Goal: Task Accomplishment & Management: Complete application form

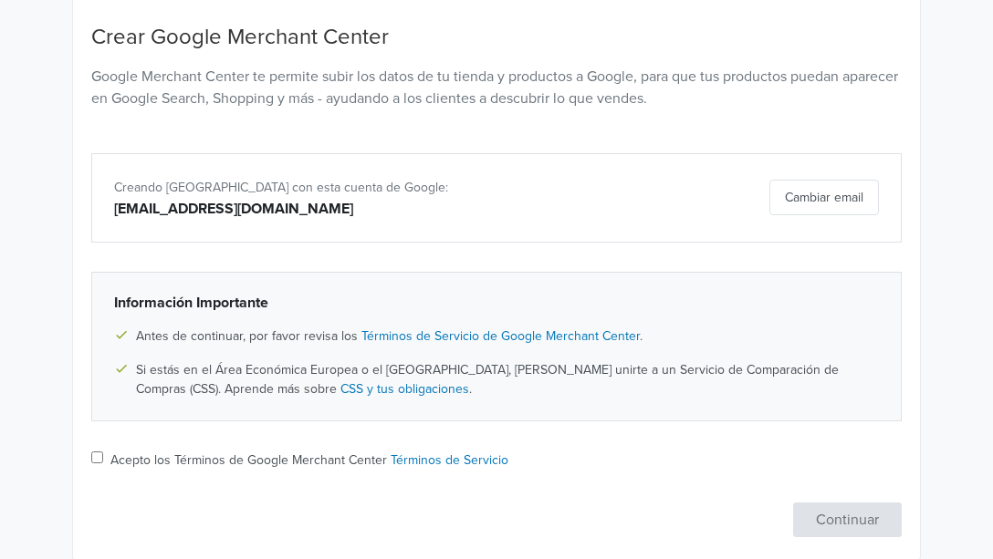
scroll to position [239, 0]
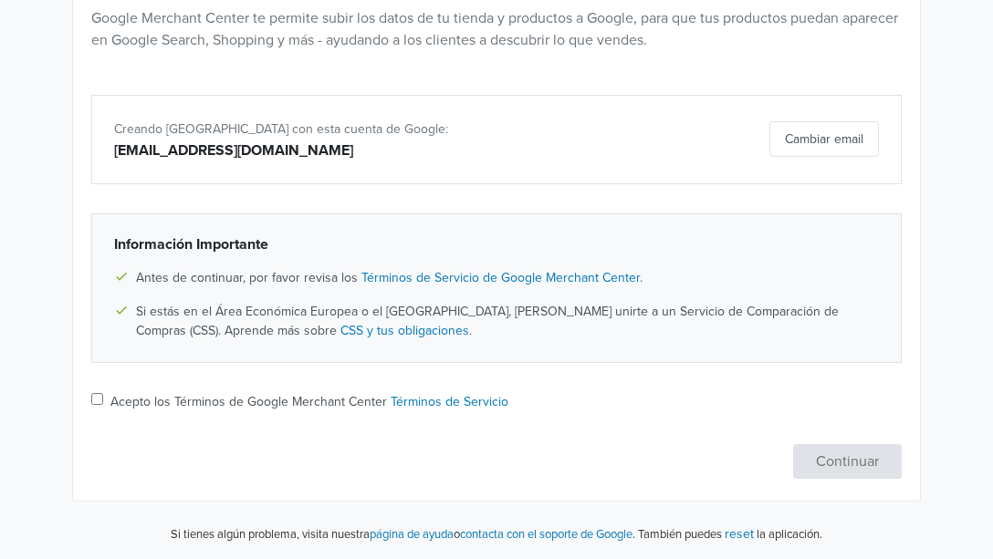
click at [98, 393] on input "Acepto los Términos de Google Merchant Center Términos de Servicio" at bounding box center [97, 399] width 12 height 12
checkbox input "true"
click at [824, 459] on button "Continuar" at bounding box center [847, 461] width 109 height 35
click at [95, 400] on input "Acepto los Términos de Google Merchant Center Términos de Servicio" at bounding box center [97, 399] width 12 height 12
checkbox input "true"
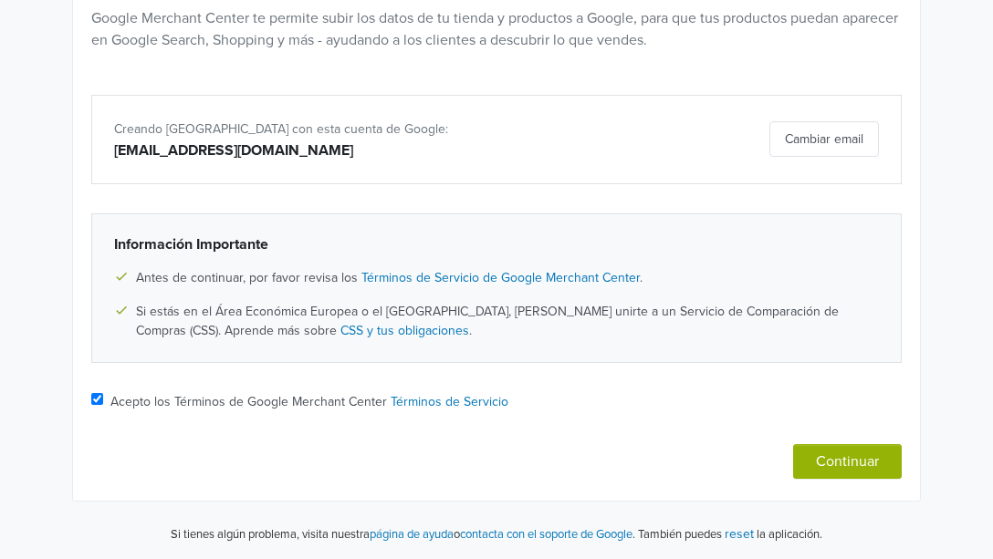
click at [854, 467] on button "Continuar" at bounding box center [847, 461] width 109 height 35
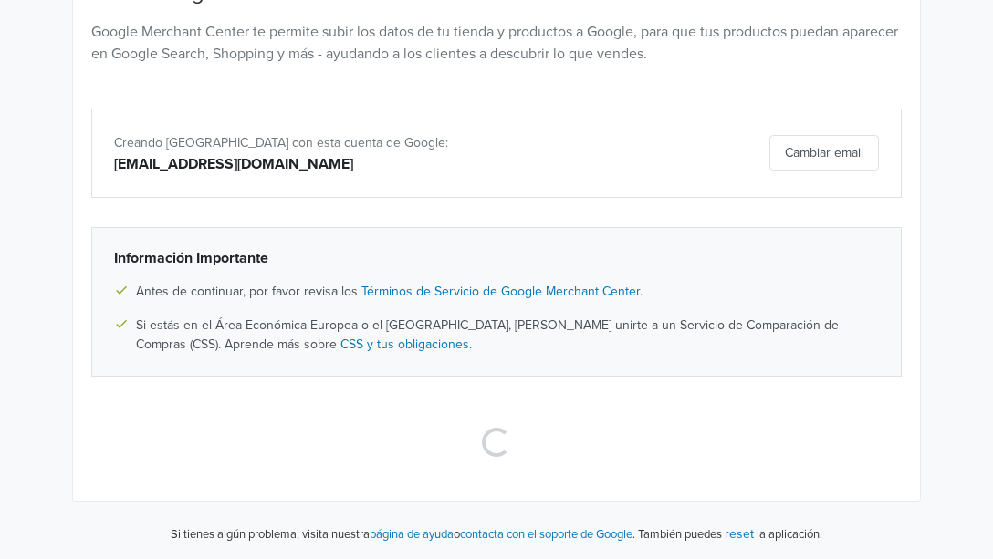
scroll to position [50, 0]
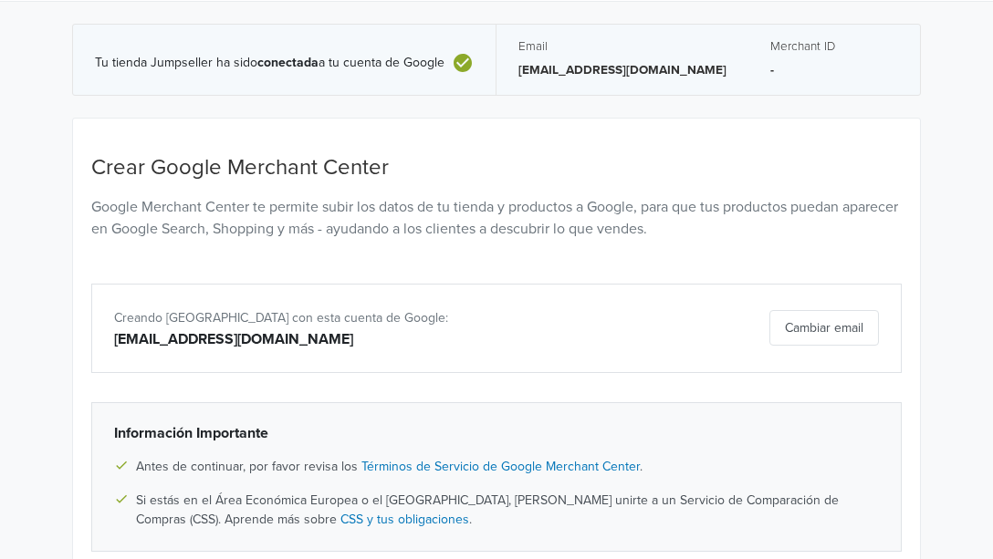
select select "cl"
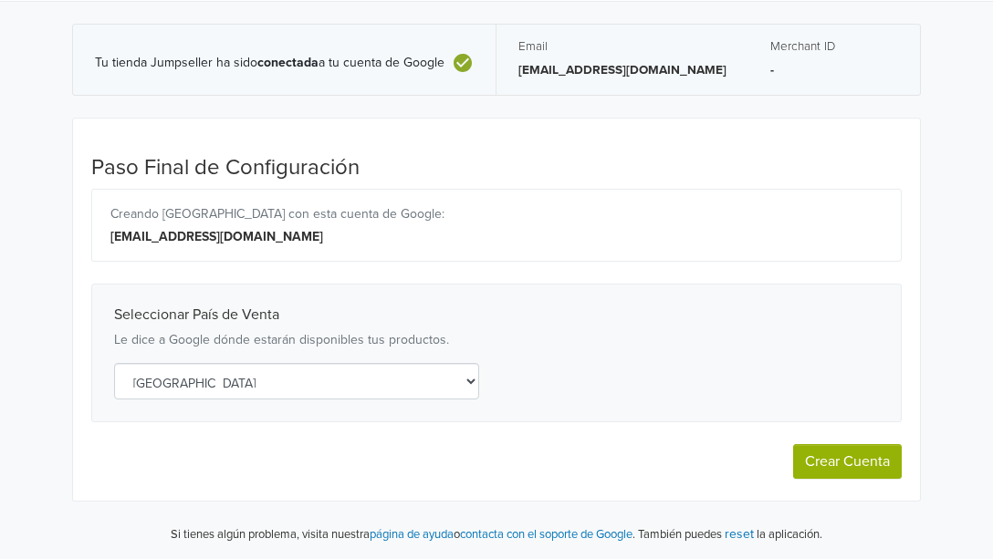
click at [871, 464] on button "Crear Cuenta" at bounding box center [847, 461] width 109 height 35
select select "cl"
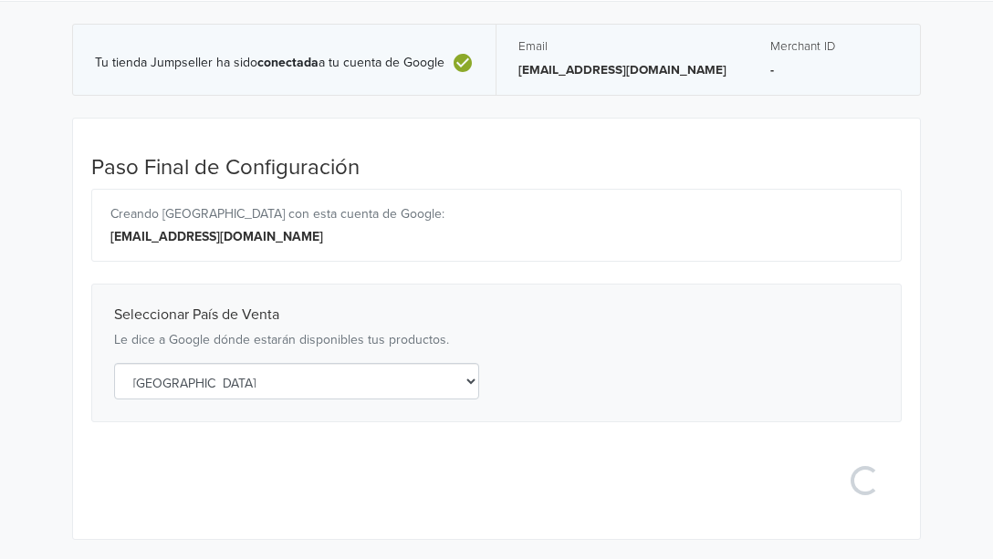
select select "cl"
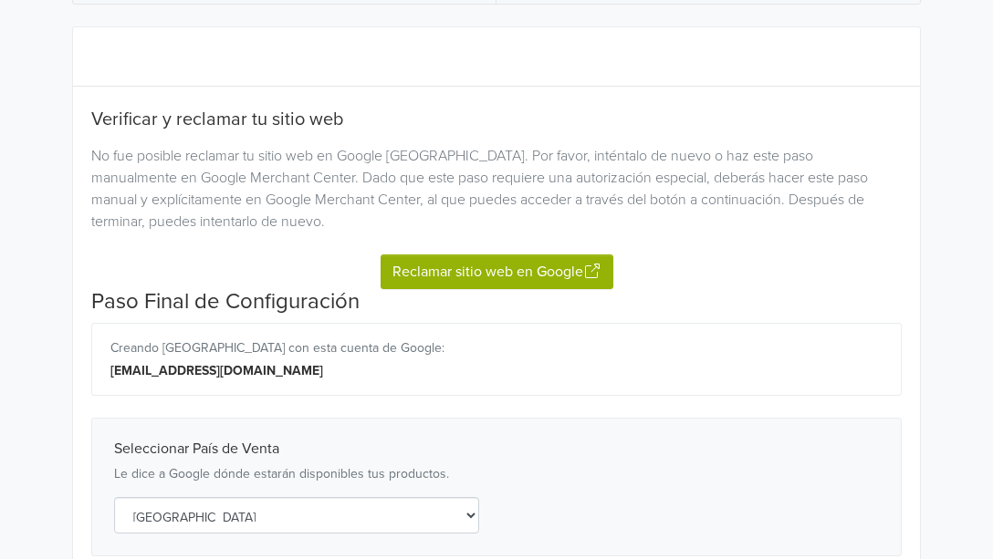
scroll to position [233, 0]
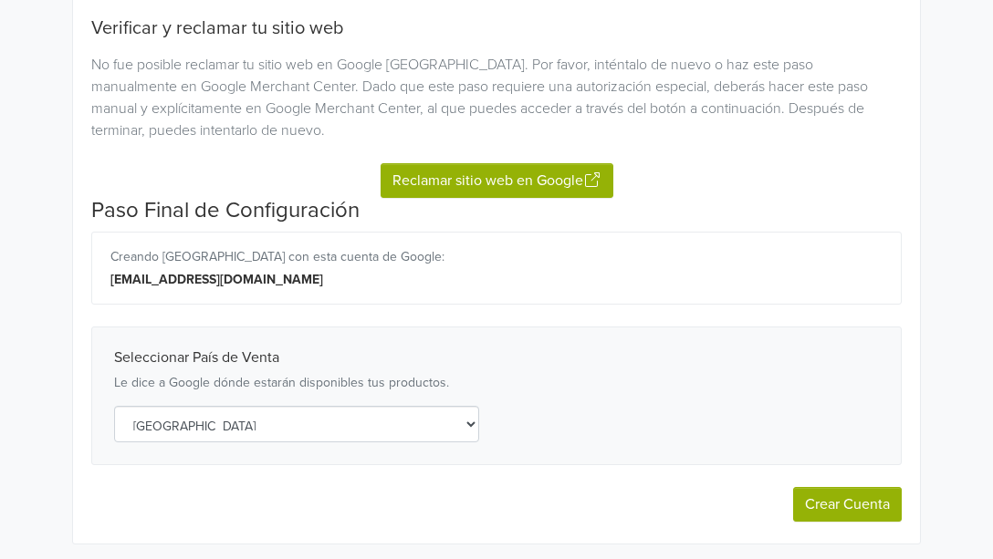
click at [495, 181] on button "Reclamar sitio web en Google" at bounding box center [497, 180] width 233 height 35
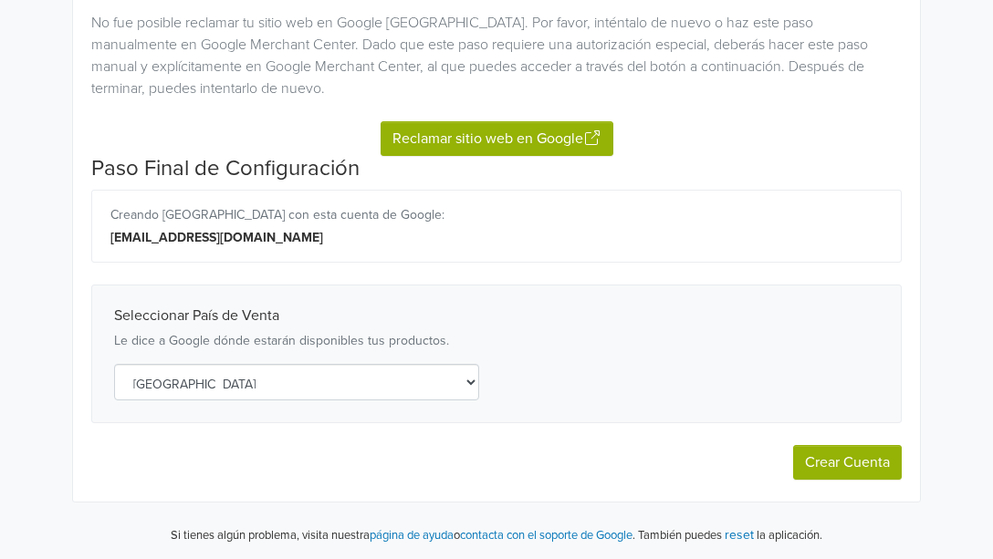
scroll to position [276, 0]
click at [830, 461] on button "Crear Cuenta" at bounding box center [847, 461] width 109 height 35
select select "cl"
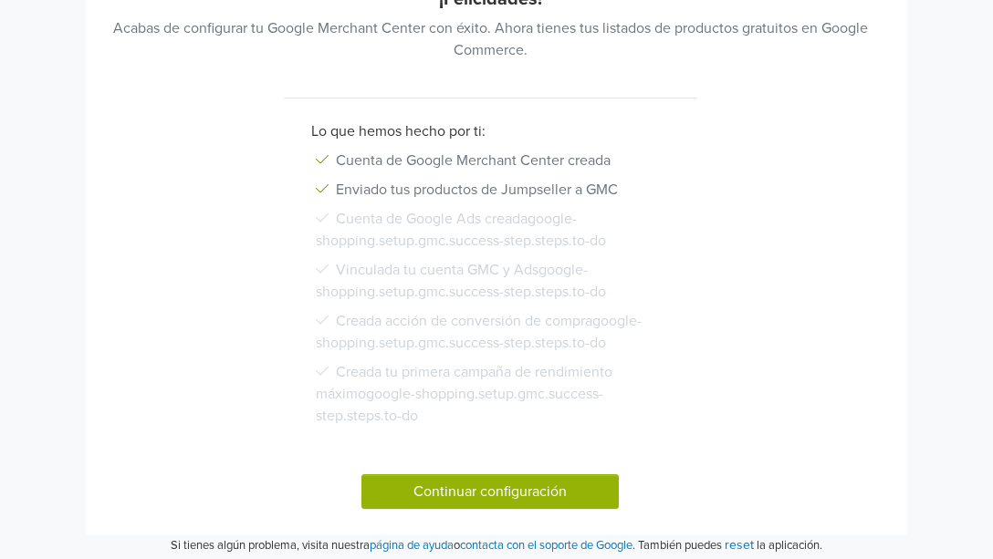
scroll to position [311, 0]
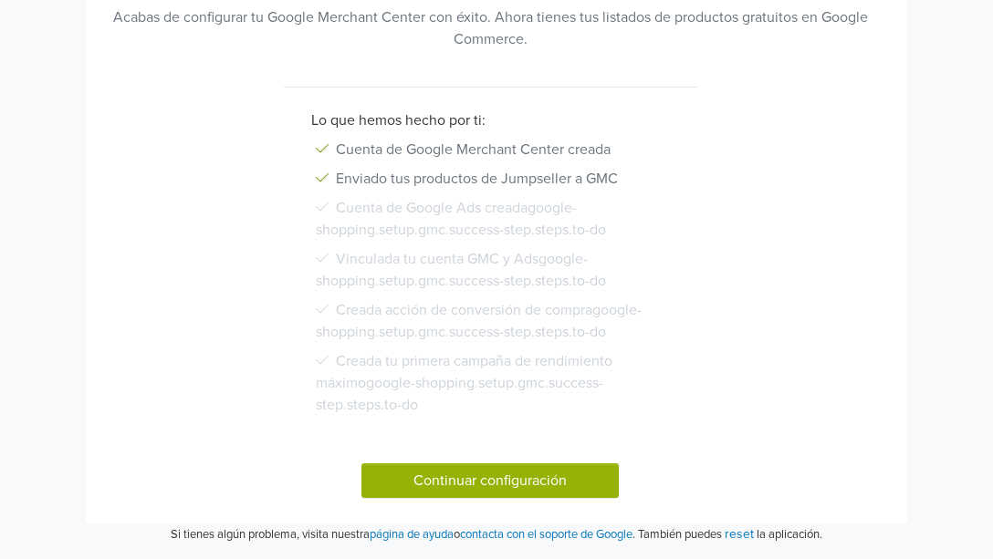
click at [535, 478] on button "Continuar configuración" at bounding box center [489, 481] width 257 height 35
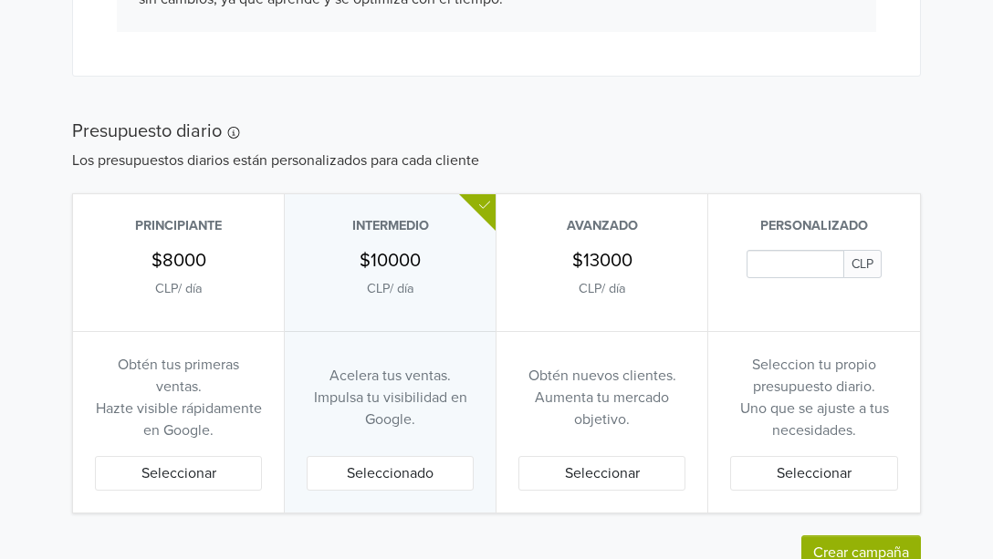
scroll to position [1072, 0]
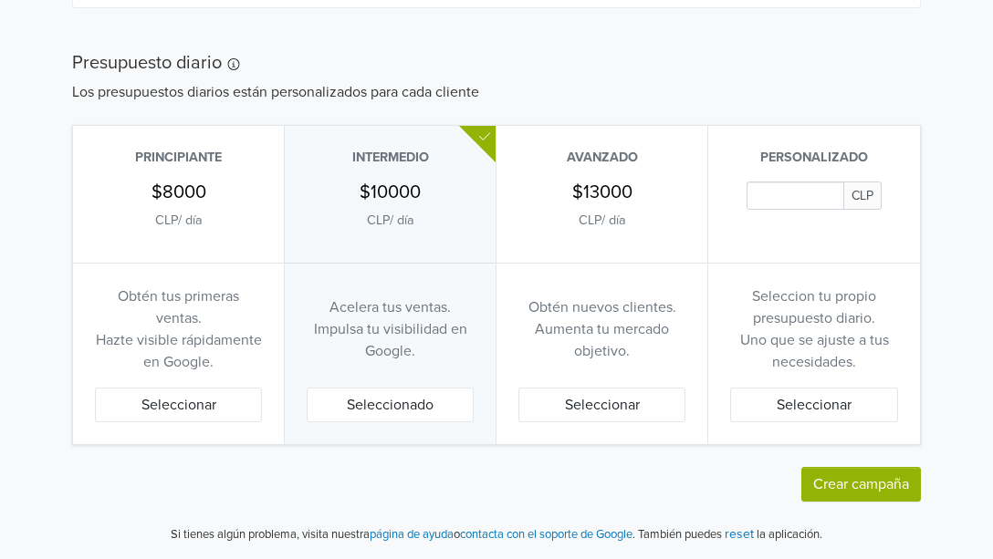
click at [151, 415] on button "Seleccionar" at bounding box center [178, 405] width 167 height 35
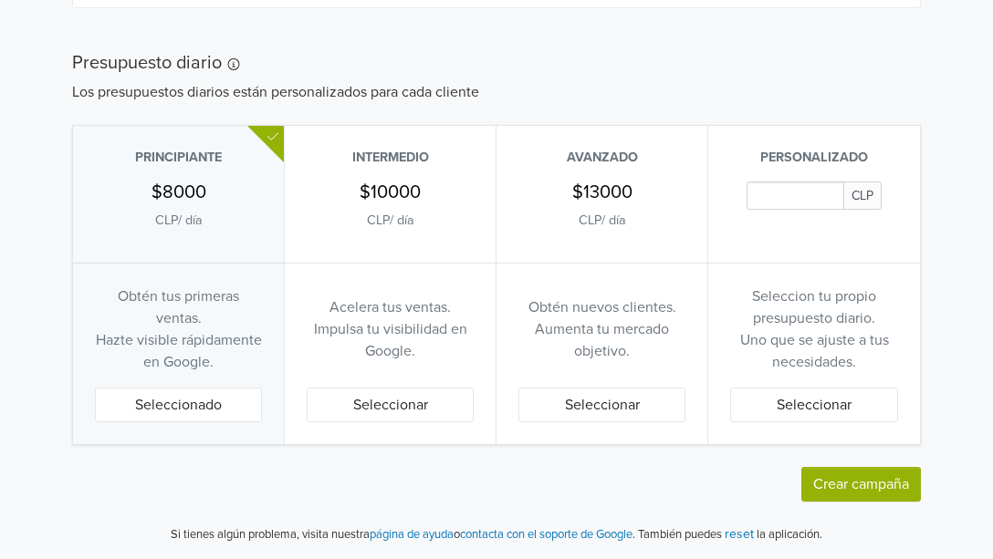
click at [779, 194] on input "Daily Custom Budget" at bounding box center [794, 196] width 97 height 28
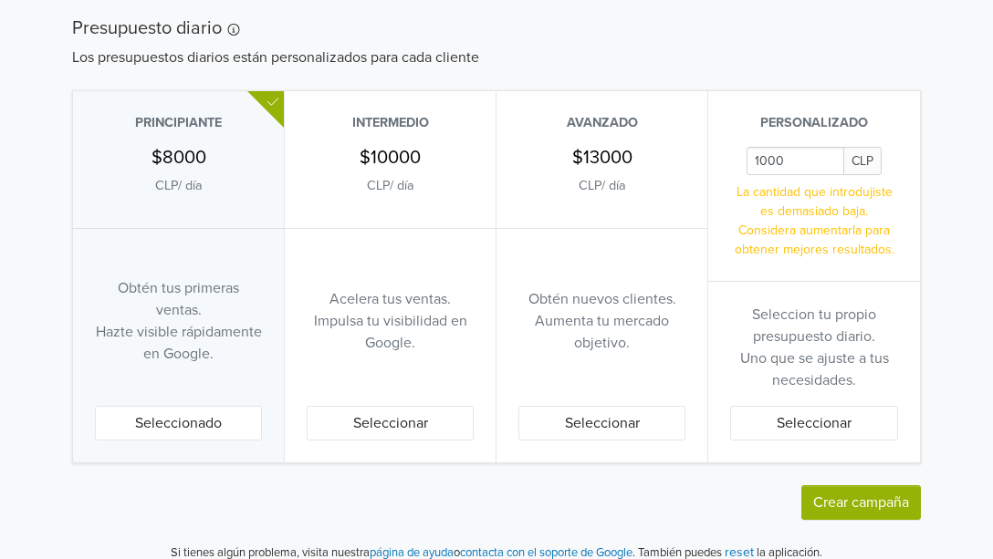
scroll to position [1125, 0]
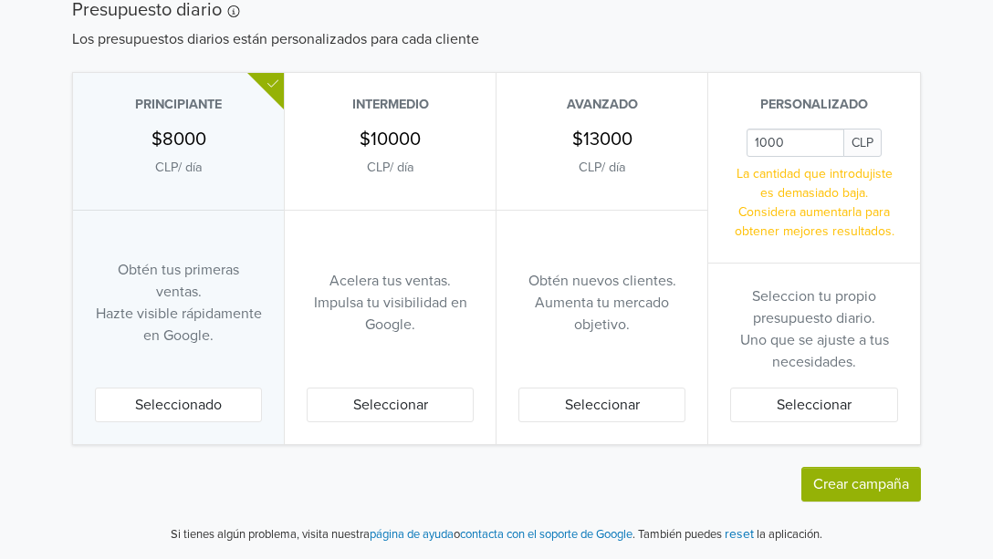
drag, startPoint x: 761, startPoint y: 138, endPoint x: 716, endPoint y: 143, distance: 45.0
click at [716, 143] on div "Personalizado CLP La cantidad que introdujiste es demasiado baja. Considera aum…" at bounding box center [814, 168] width 212 height 191
type input "2000"
drag, startPoint x: 808, startPoint y: 193, endPoint x: 806, endPoint y: 217, distance: 24.7
click at [809, 192] on p "La cantidad que introdujiste es demasiado baja. Considera aumentarla para obten…" at bounding box center [814, 202] width 168 height 77
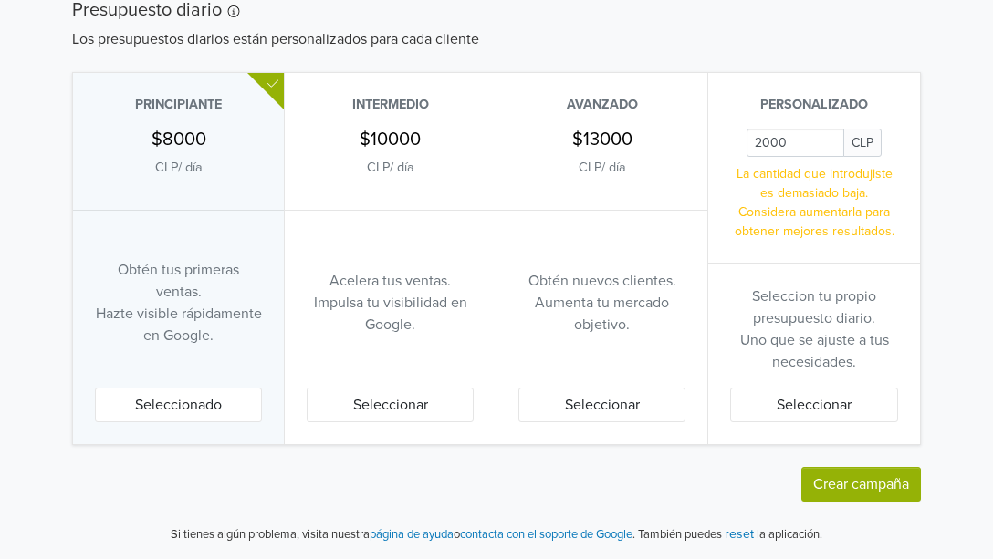
click at [874, 477] on button "Crear campaña" at bounding box center [861, 484] width 120 height 35
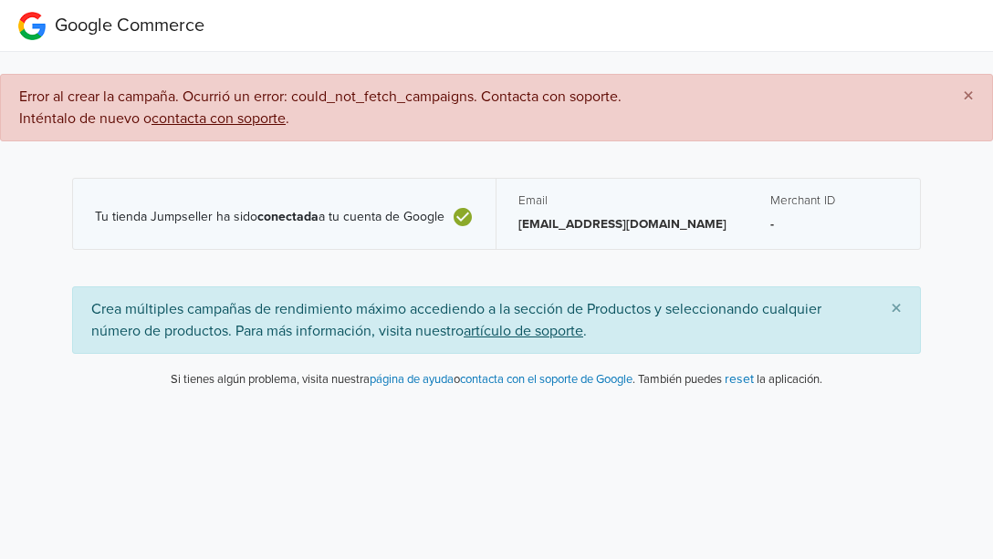
scroll to position [0, 0]
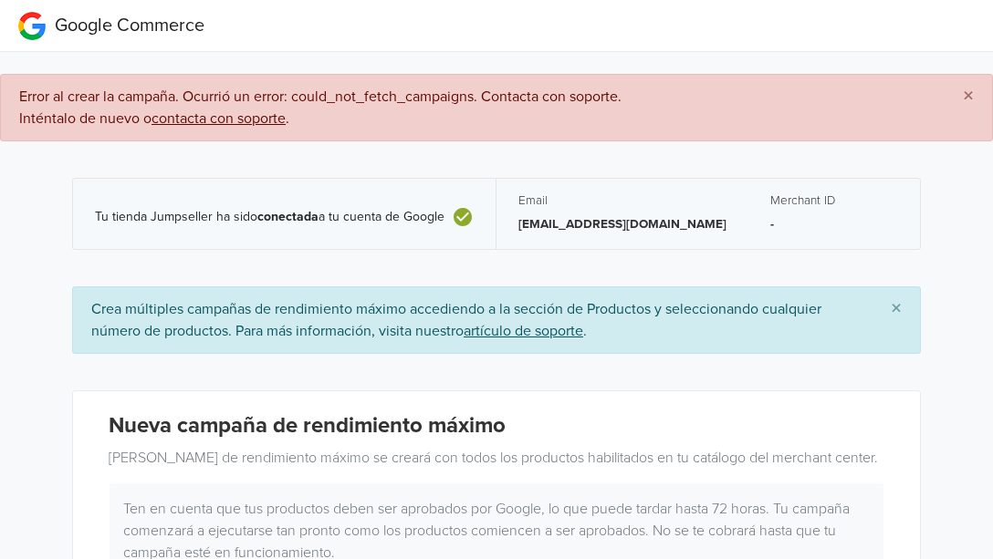
click at [770, 223] on p "-" at bounding box center [834, 224] width 128 height 18
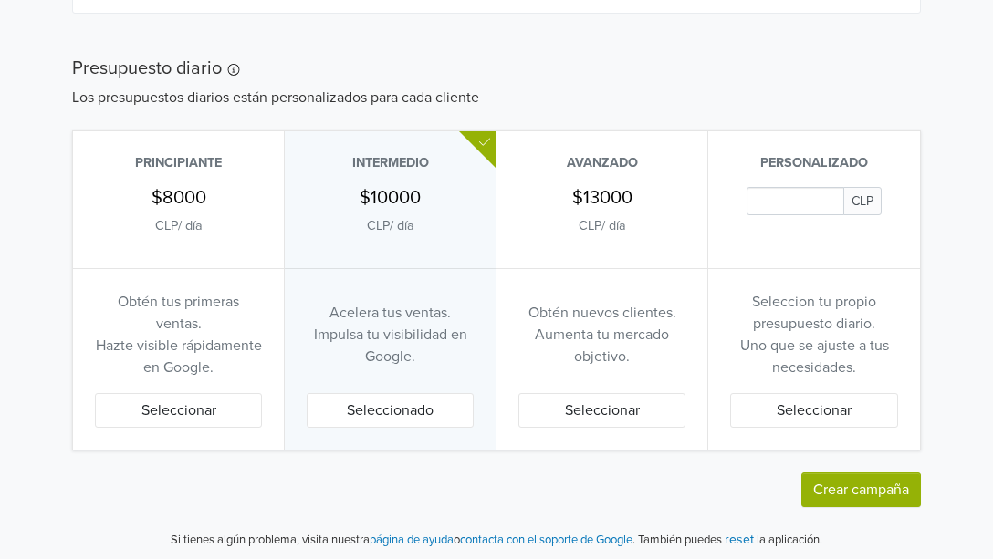
scroll to position [1176, 0]
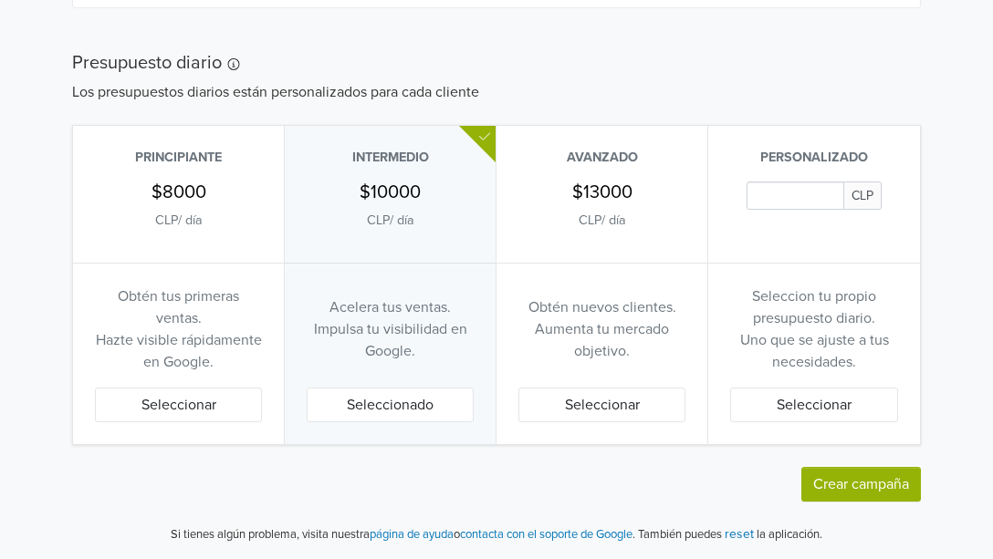
click at [819, 192] on input "Daily Custom Budget" at bounding box center [794, 196] width 97 height 28
type input "2000"
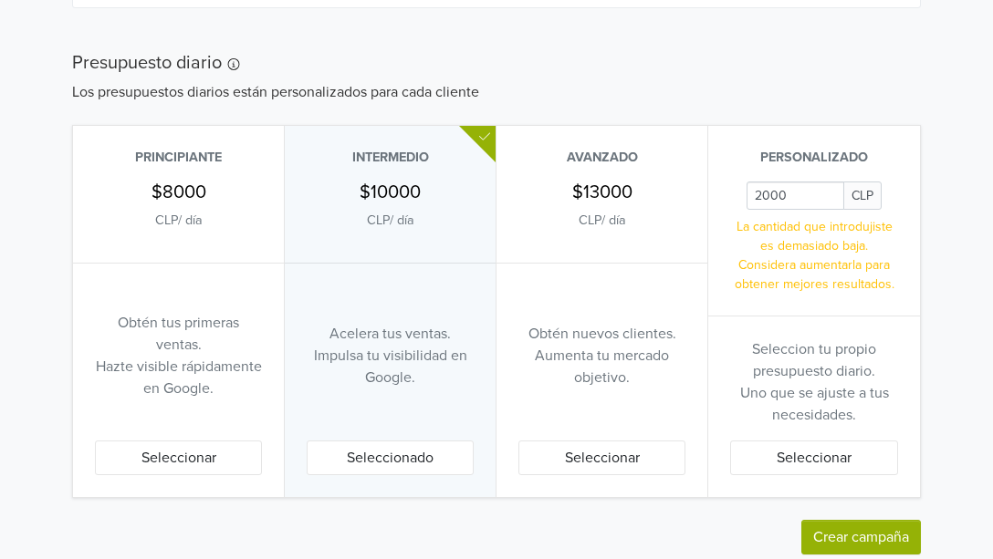
click at [820, 457] on button "Seleccionar" at bounding box center [814, 458] width 168 height 35
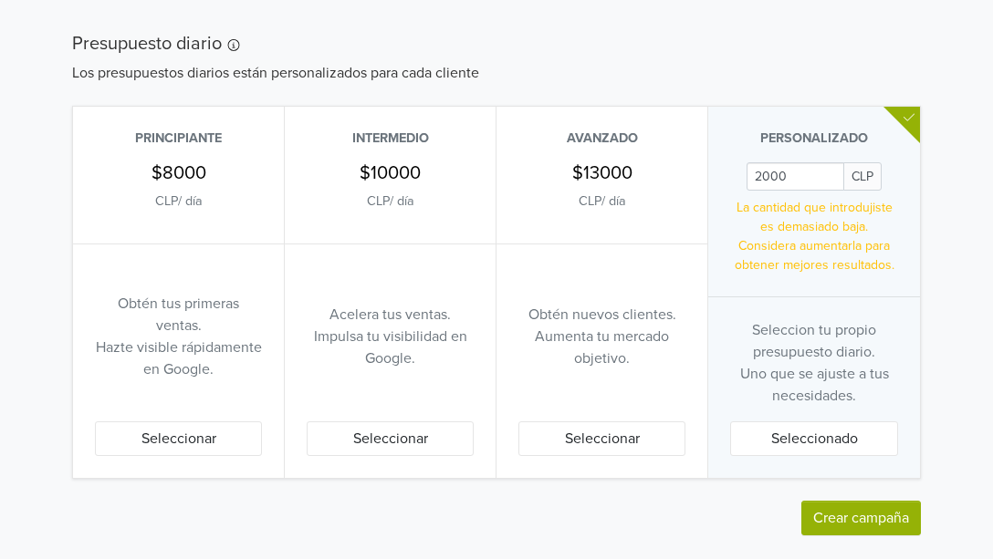
scroll to position [1229, 0]
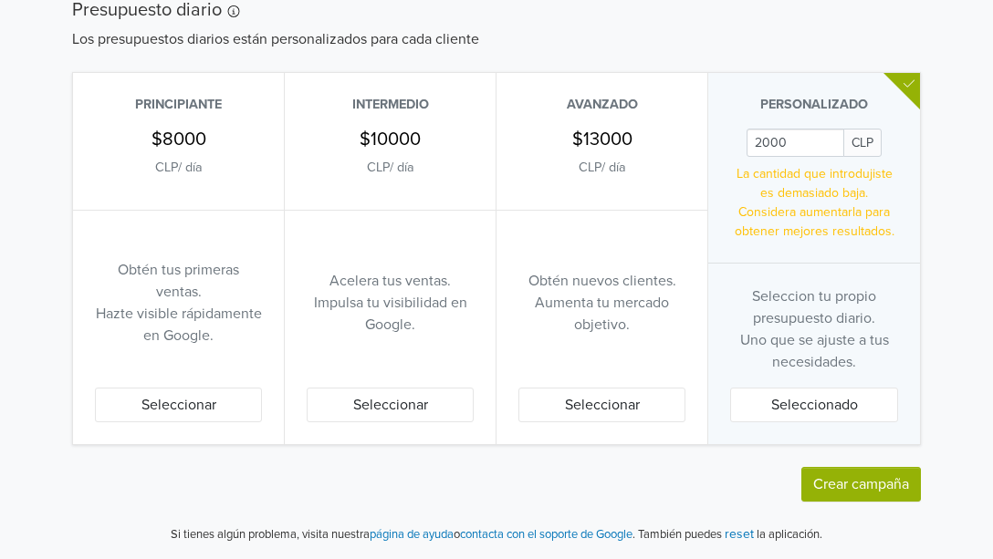
click at [861, 476] on button "Crear campaña" at bounding box center [861, 484] width 120 height 35
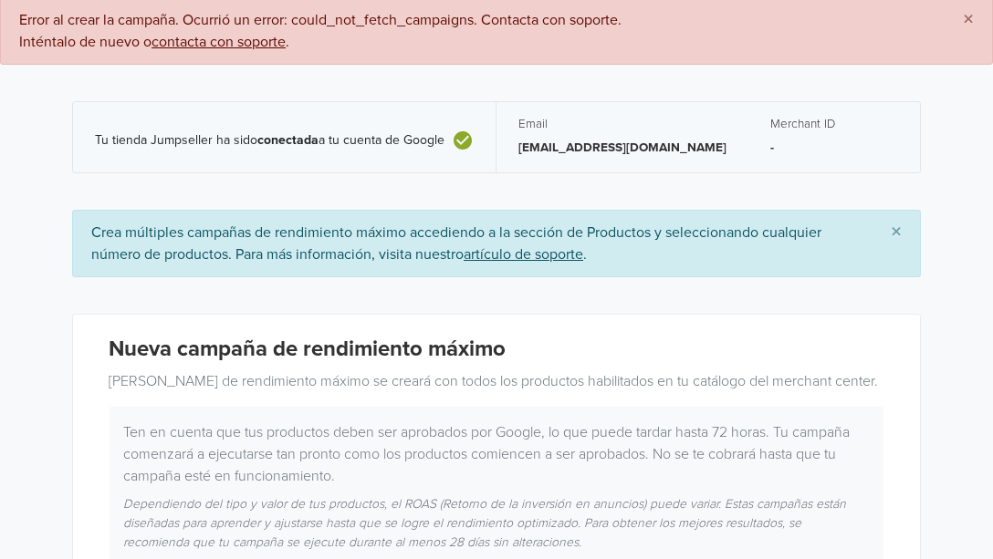
scroll to position [0, 0]
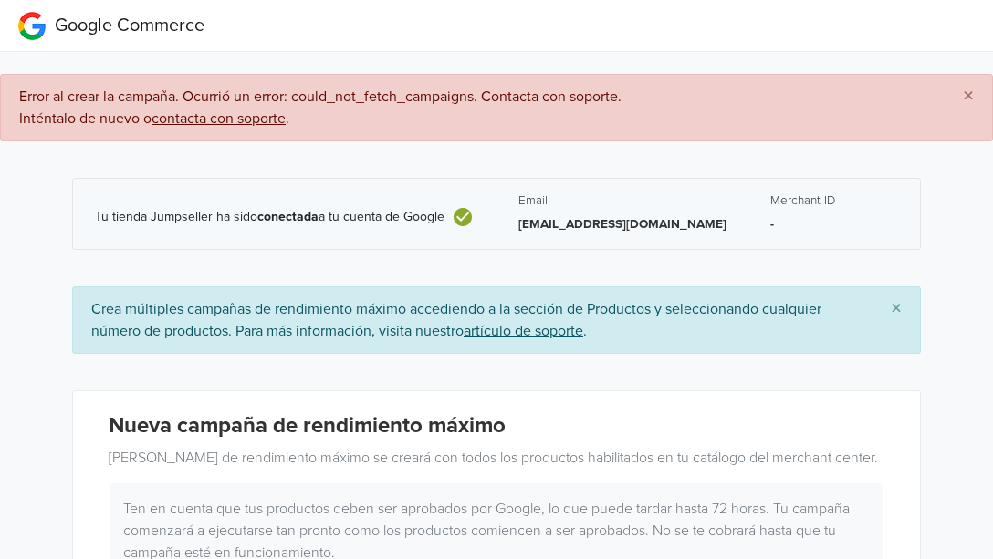
click at [973, 89] on span "×" at bounding box center [968, 96] width 11 height 26
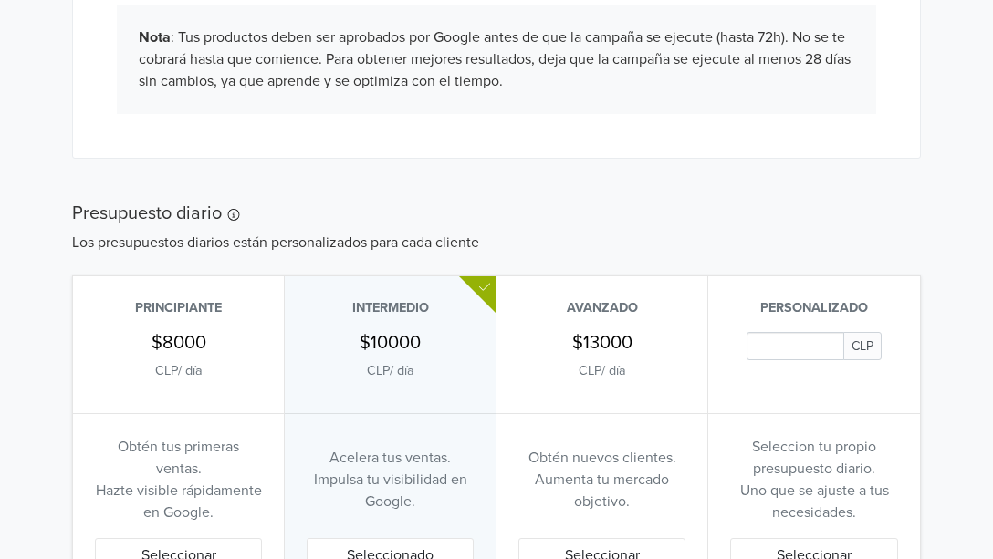
scroll to position [1072, 0]
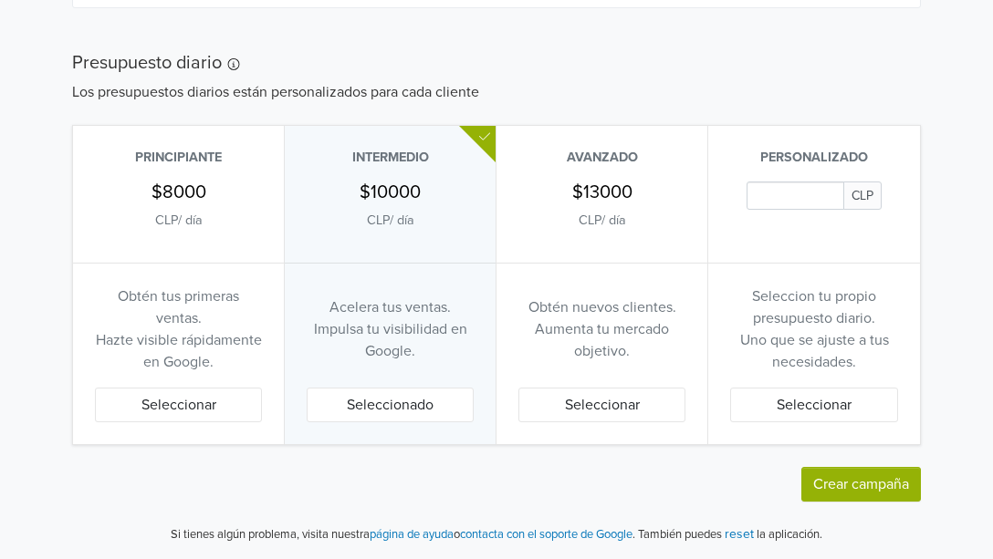
click at [771, 198] on input "Daily Custom Budget" at bounding box center [794, 196] width 97 height 28
type input "2000"
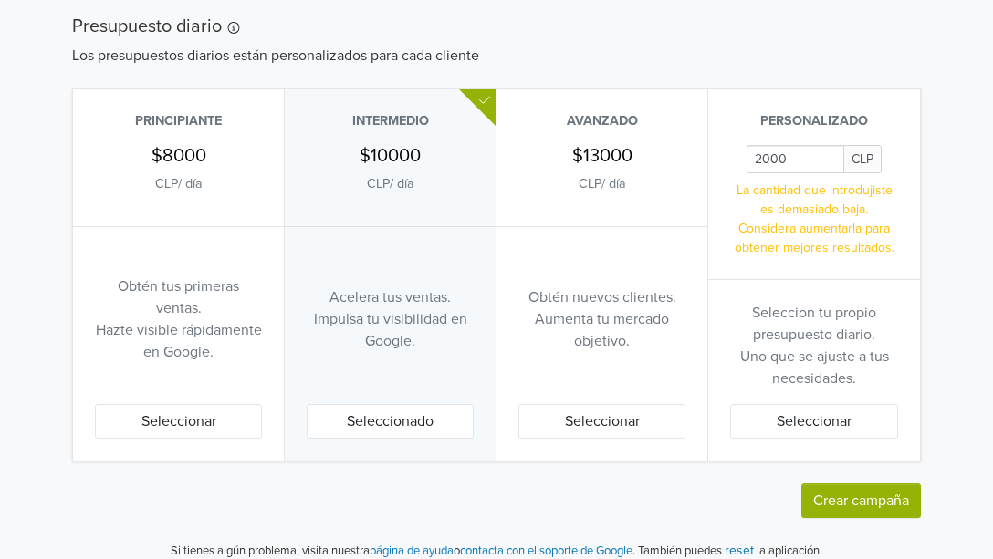
scroll to position [1125, 0]
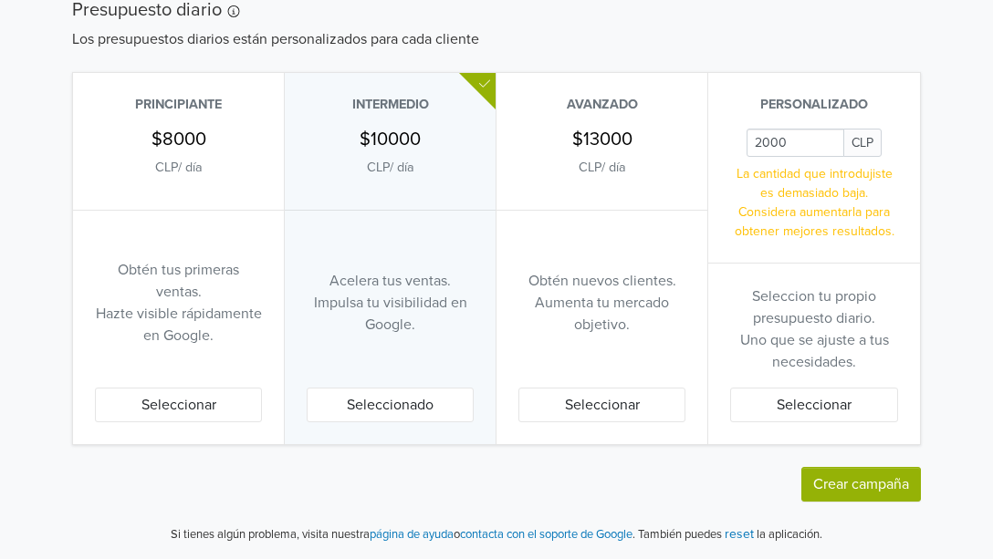
click at [860, 483] on button "Crear campaña" at bounding box center [861, 484] width 120 height 35
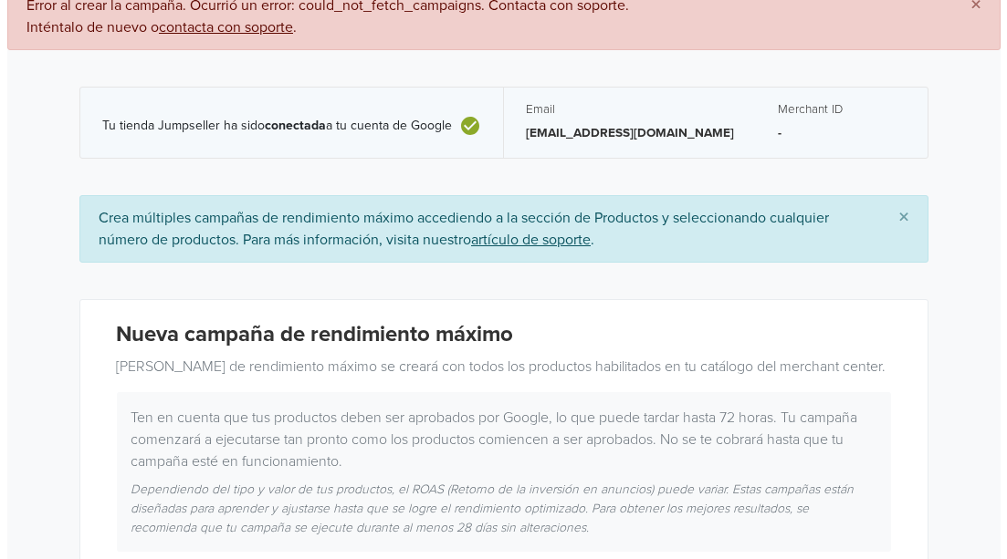
scroll to position [0, 0]
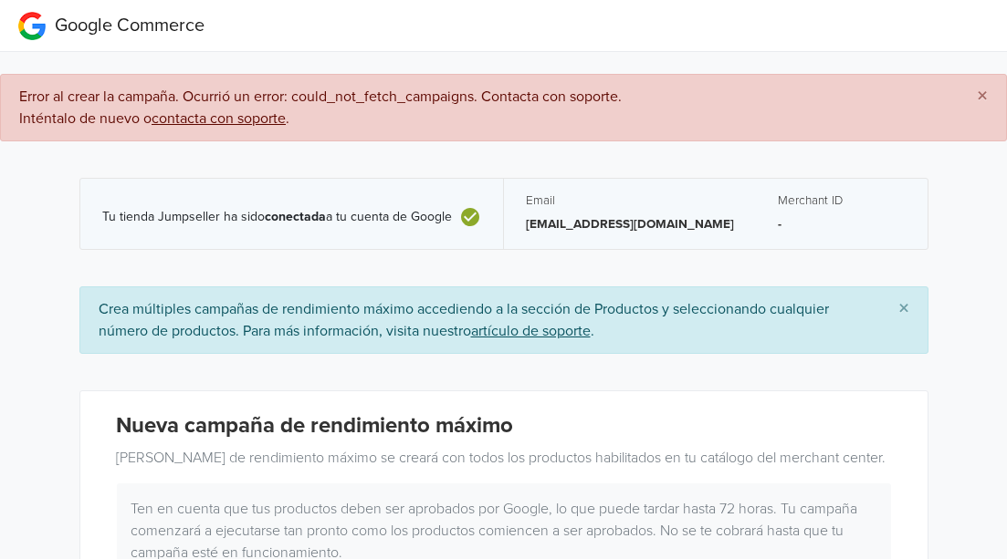
click at [244, 120] on u "contacta con soporte" at bounding box center [218, 119] width 134 height 18
click at [756, 224] on div "Merchant ID -" at bounding box center [842, 214] width 172 height 70
click at [435, 216] on span "Tu tienda Jumpseller ha sido conectada a tu cuenta de Google" at bounding box center [277, 218] width 350 height 16
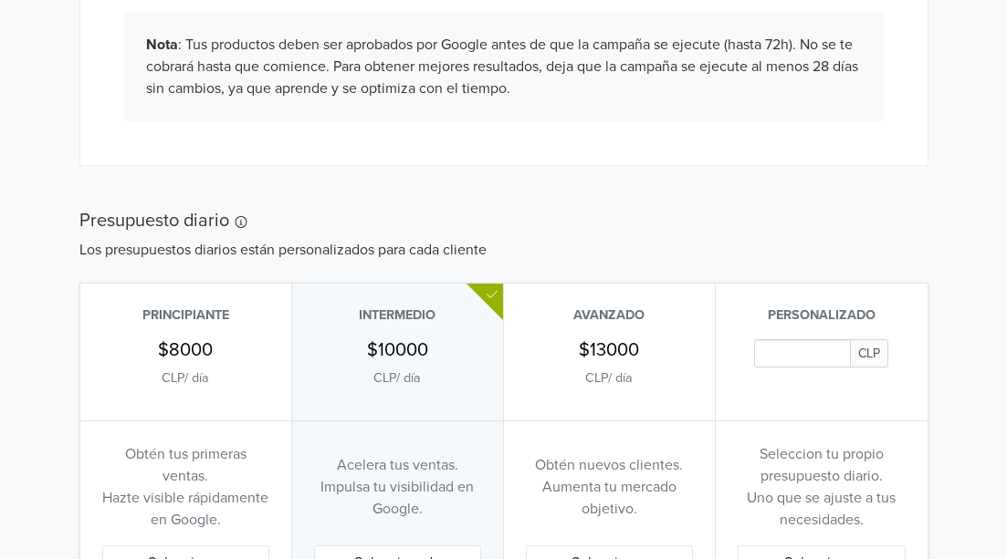
scroll to position [1095, 0]
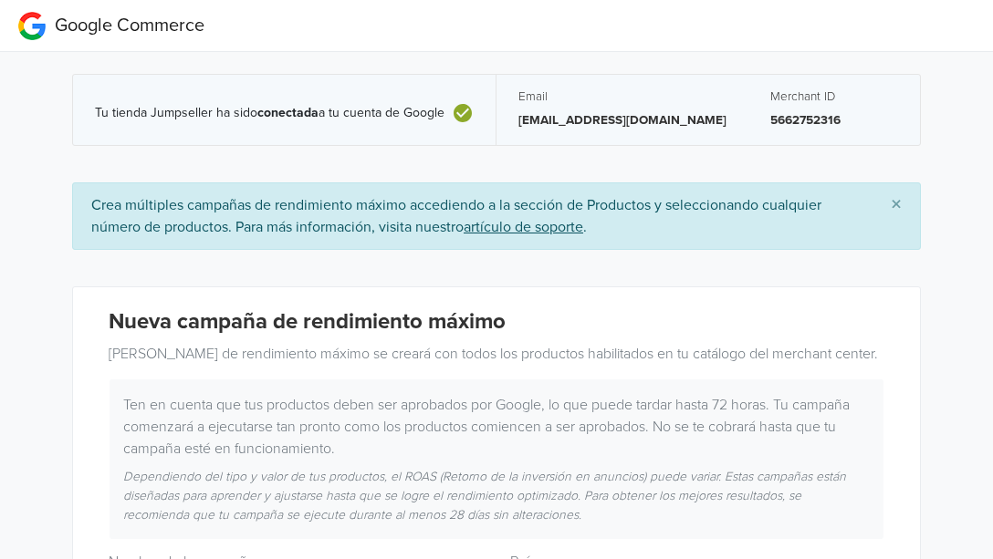
click at [902, 201] on button "×" at bounding box center [895, 205] width 47 height 44
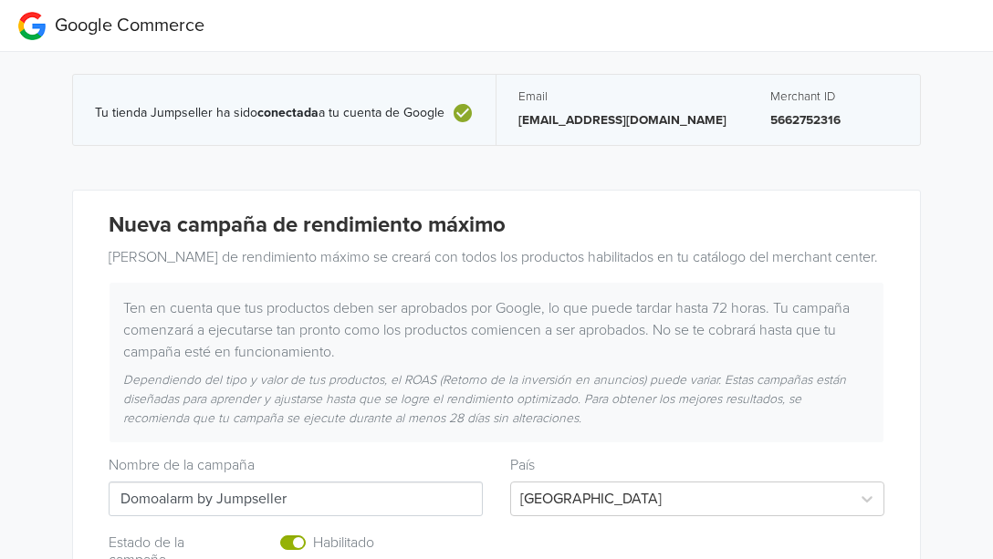
click at [803, 120] on p "5662752316" at bounding box center [834, 120] width 128 height 18
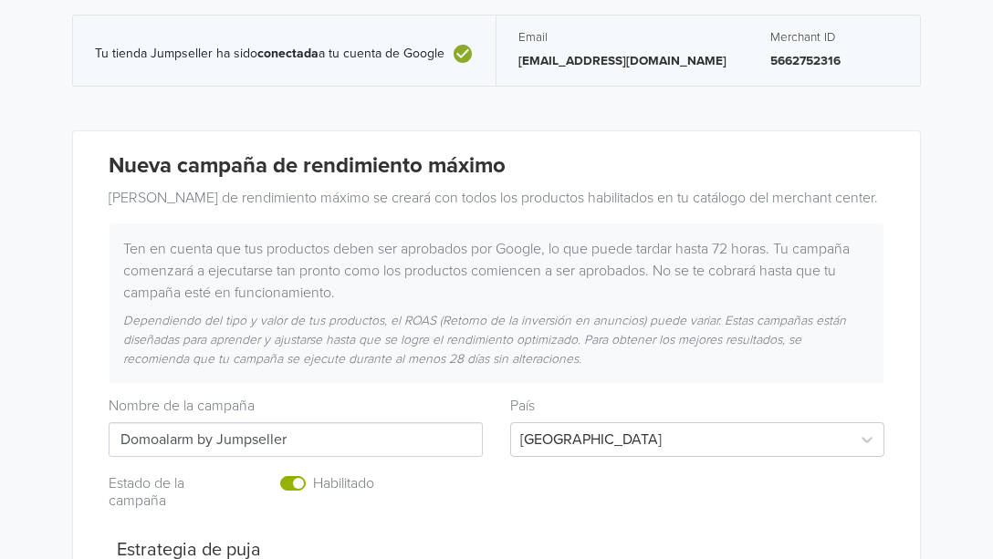
scroll to position [91, 0]
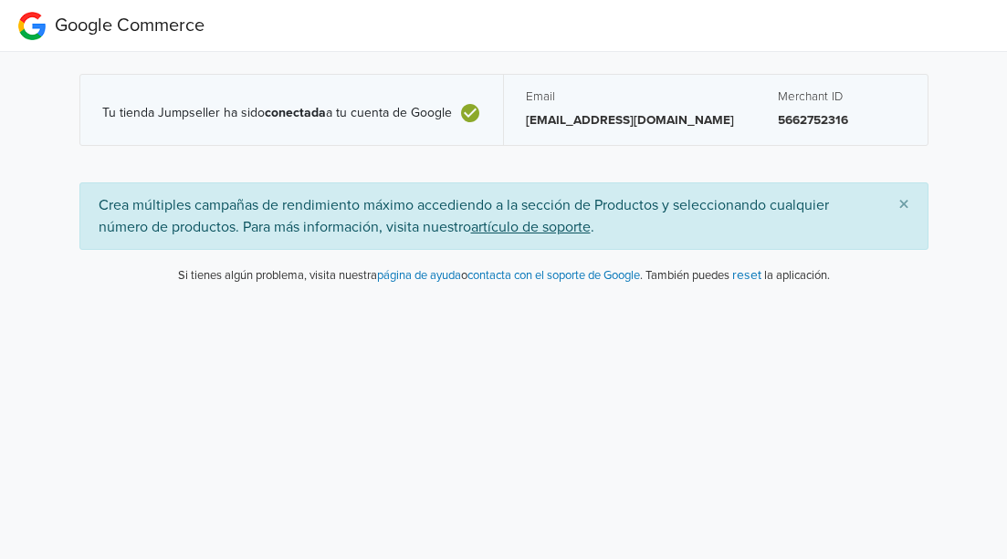
click at [777, 117] on p "5662752316" at bounding box center [841, 120] width 128 height 18
click at [777, 116] on p "5662752316" at bounding box center [841, 120] width 128 height 18
click at [777, 114] on p "5662752316" at bounding box center [841, 120] width 128 height 18
click at [704, 128] on div "Email [EMAIL_ADDRESS][DOMAIN_NAME]" at bounding box center [630, 110] width 252 height 70
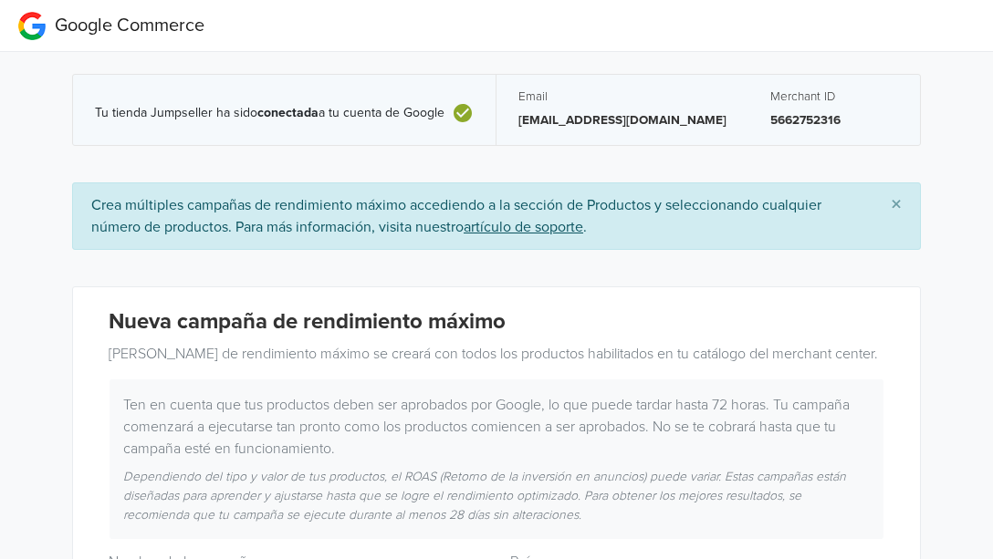
click at [770, 120] on p "5662752316" at bounding box center [834, 120] width 128 height 18
click at [770, 119] on p "5662752316" at bounding box center [834, 120] width 128 height 18
click at [770, 121] on p "5662752316" at bounding box center [834, 120] width 128 height 18
click at [770, 122] on p "5662752316" at bounding box center [834, 120] width 128 height 18
drag, startPoint x: 763, startPoint y: 122, endPoint x: 729, endPoint y: 130, distance: 34.7
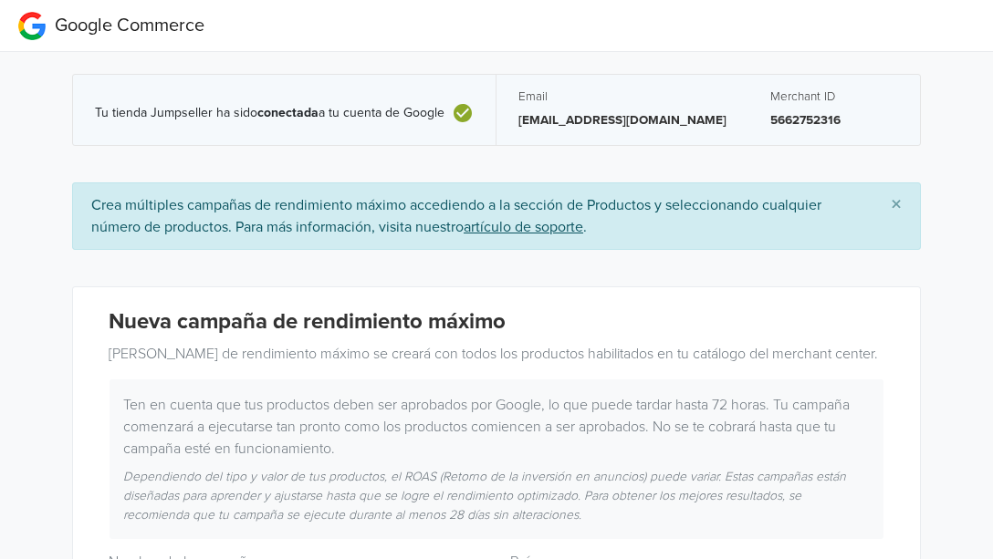
drag, startPoint x: 729, startPoint y: 130, endPoint x: 693, endPoint y: 122, distance: 37.4
click at [693, 128] on div "Email [EMAIL_ADDRESS][DOMAIN_NAME]" at bounding box center [622, 110] width 252 height 70
click at [770, 117] on p "5662752316" at bounding box center [834, 120] width 128 height 18
